Goal: Find specific page/section: Find specific page/section

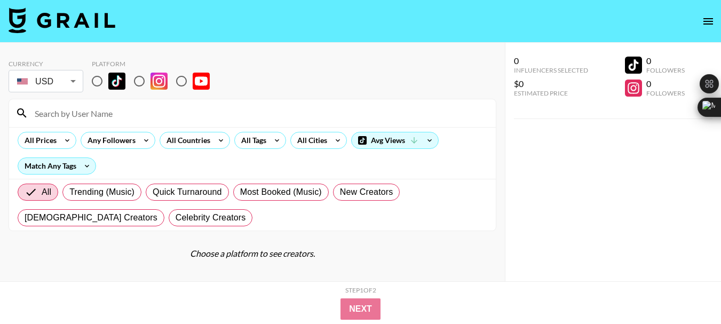
click at [181, 77] on input "radio" at bounding box center [181, 81] width 22 height 22
radio input "true"
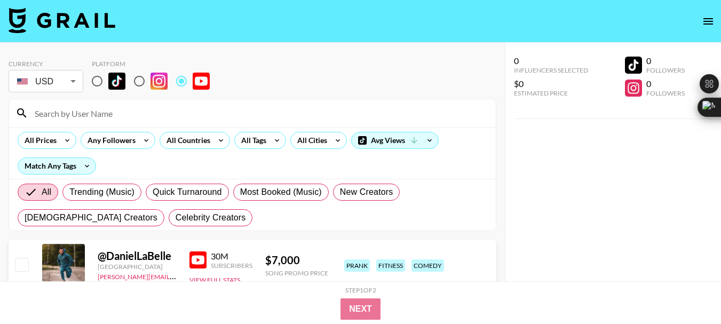
click at [80, 114] on input at bounding box center [258, 113] width 461 height 17
paste input "@[PERSON_NAME]"
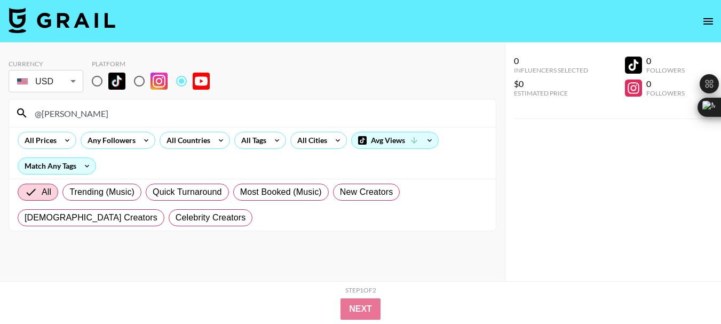
type input "@[PERSON_NAME]"
click at [87, 112] on input "@[PERSON_NAME]" at bounding box center [258, 113] width 461 height 17
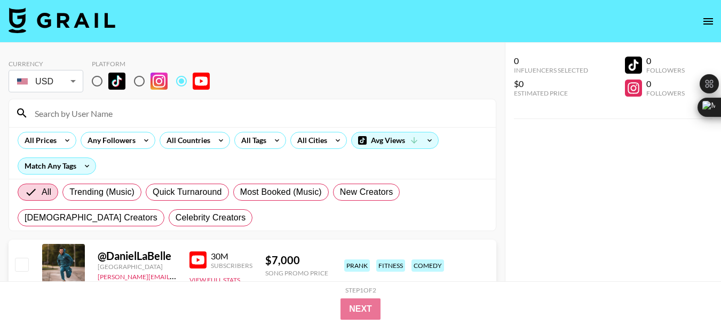
paste input "@kitchenintheshire"
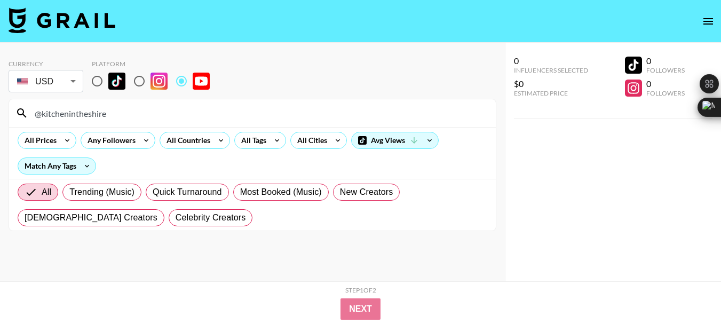
type input "@kitchenintheshire"
click at [89, 114] on input "@kitchenintheshire" at bounding box center [258, 113] width 461 height 17
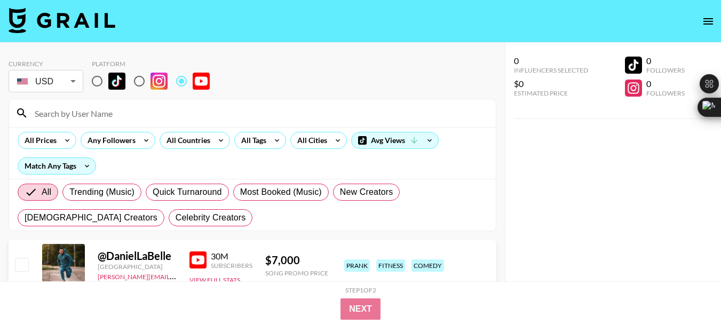
paste input "@DerekSarnoChef"
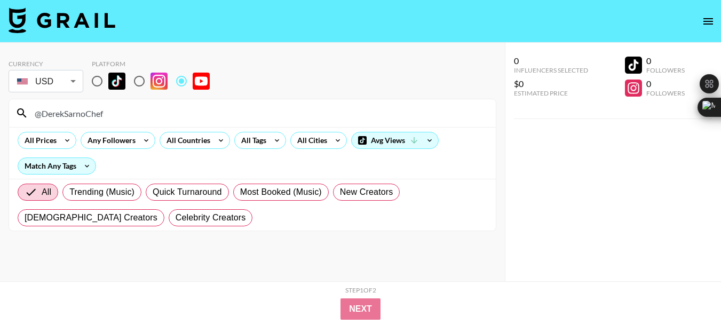
type input "@DerekSarnoChef"
click at [89, 115] on input "@DerekSarnoChef" at bounding box center [258, 113] width 461 height 17
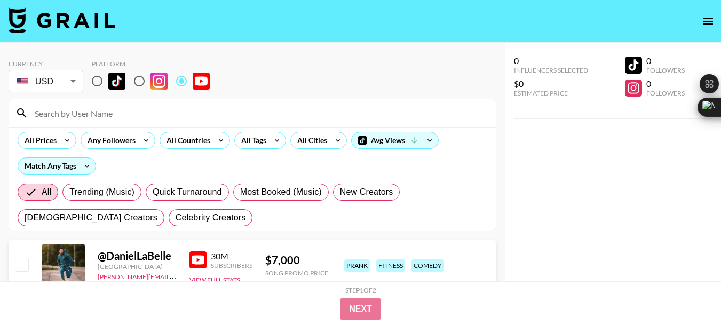
paste input "@CleanandDeliciousDani"
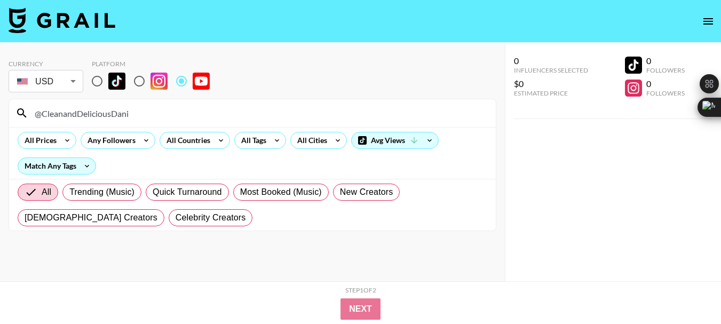
type input "@CleanandDeliciousDani"
